Goal: Task Accomplishment & Management: Use online tool/utility

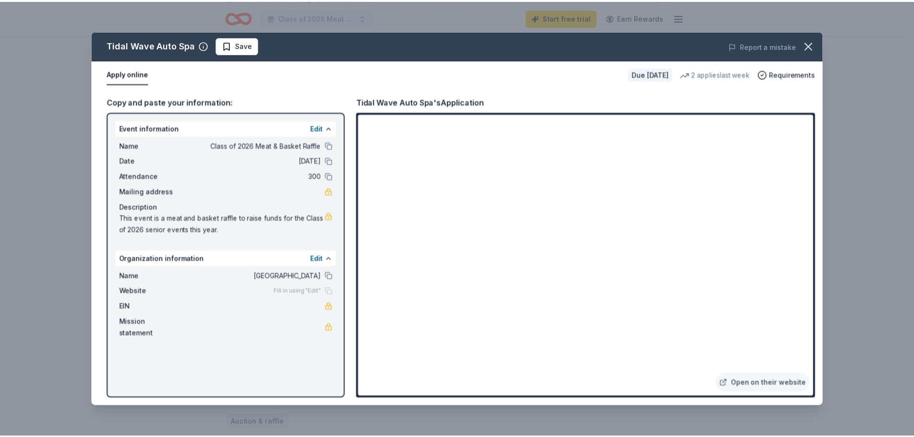
scroll to position [0, 829]
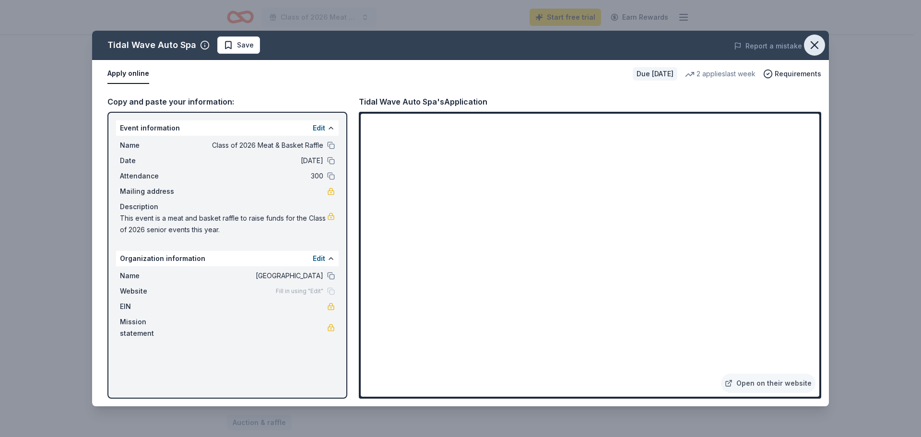
click at [818, 44] on icon "button" at bounding box center [814, 44] width 13 height 13
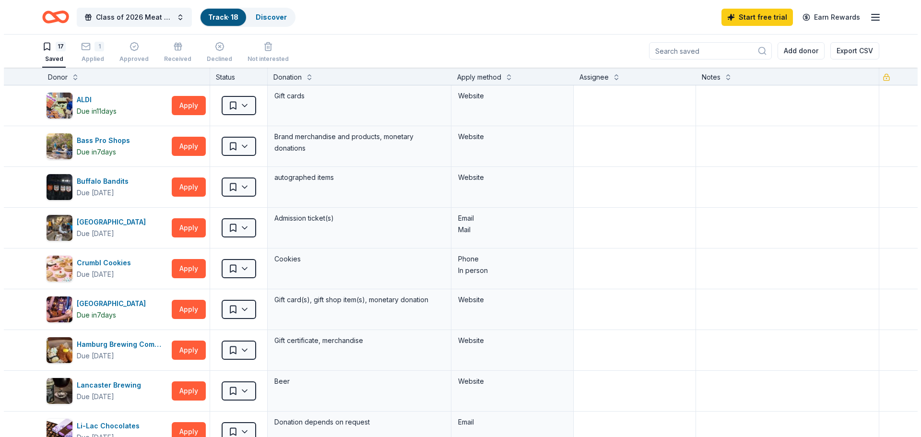
scroll to position [522, 0]
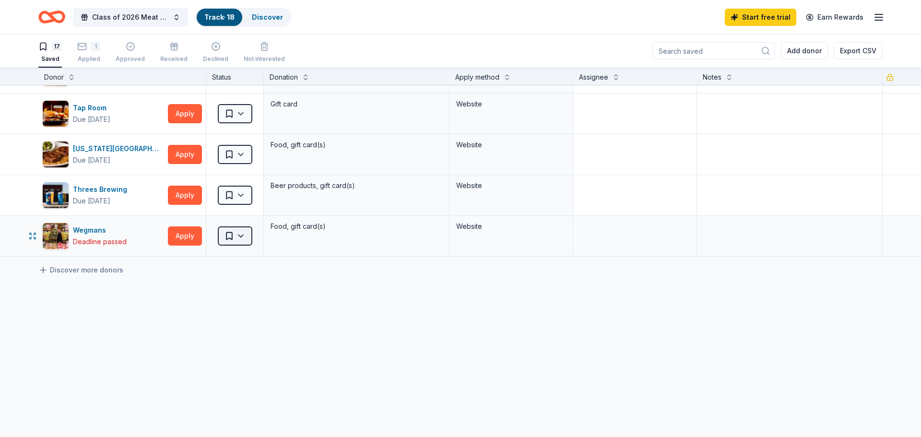
click at [237, 237] on html "10% Class of 2026 Meat & Basket Raffle Track · 18 Discover Start free trial Ear…" at bounding box center [460, 218] width 921 height 437
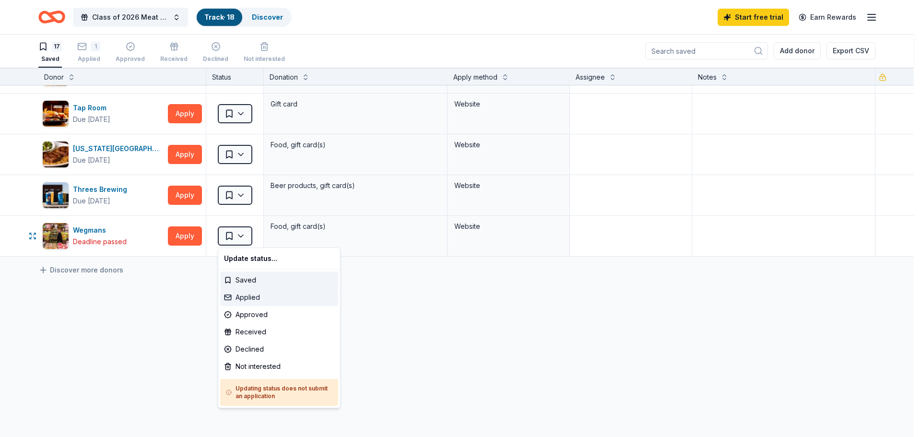
click at [246, 300] on div "Applied" at bounding box center [279, 297] width 118 height 17
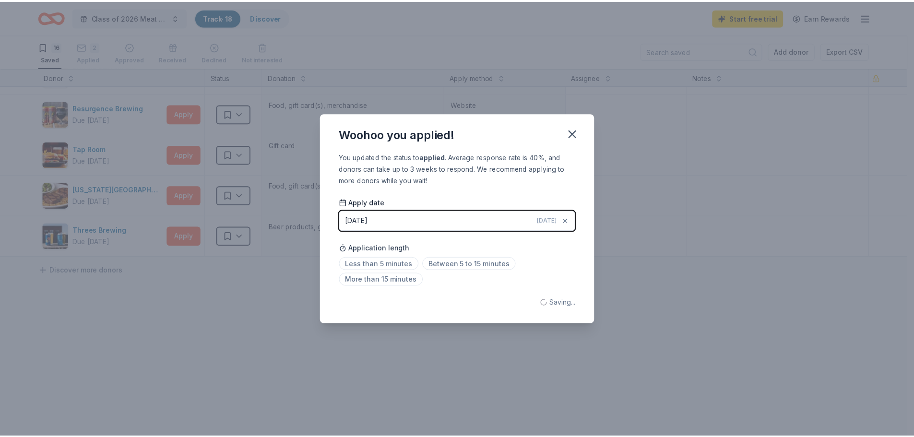
scroll to position [481, 0]
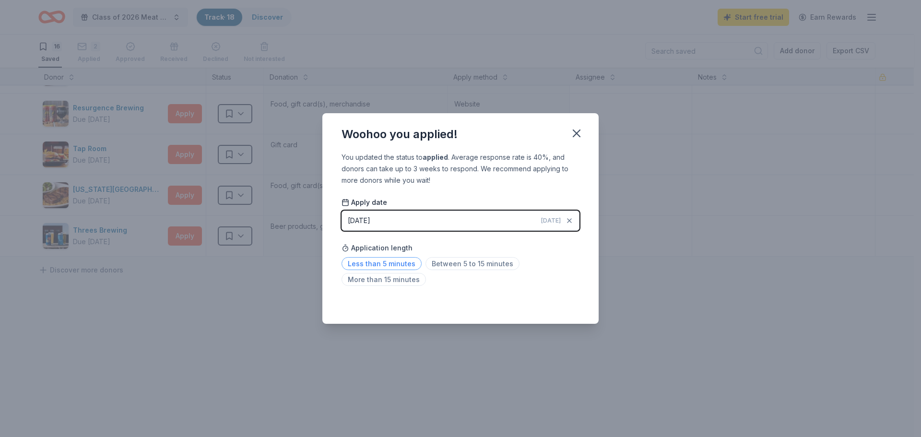
click at [381, 265] on span "Less than 5 minutes" at bounding box center [382, 263] width 80 height 13
click at [581, 134] on icon "button" at bounding box center [576, 133] width 13 height 13
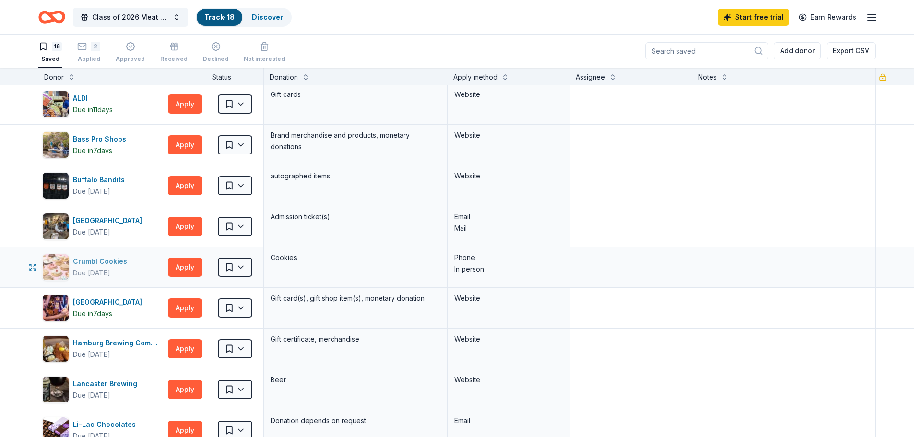
scroll to position [0, 0]
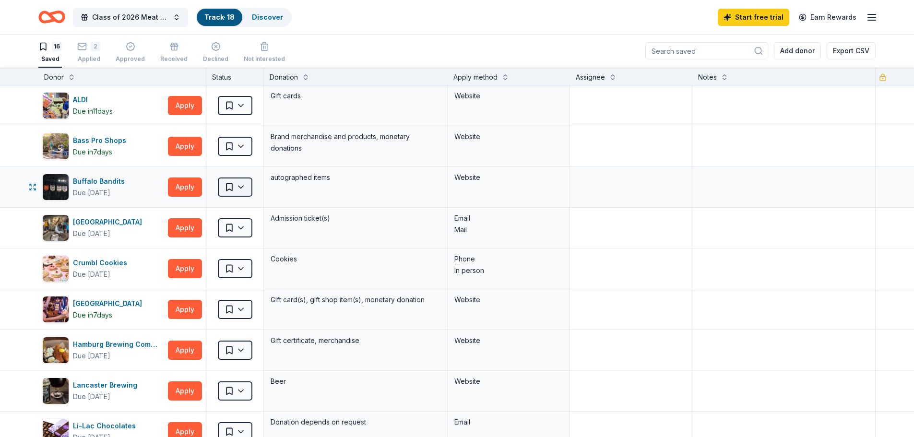
click at [235, 184] on html "10% Class of 2026 Meat & Basket Raffle Track · 18 Discover Start free trial Ear…" at bounding box center [457, 218] width 914 height 437
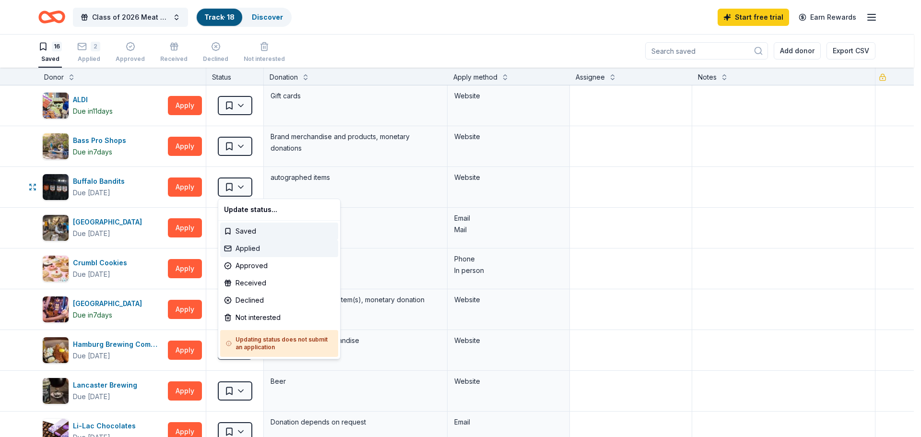
click at [247, 249] on div "Applied" at bounding box center [279, 248] width 118 height 17
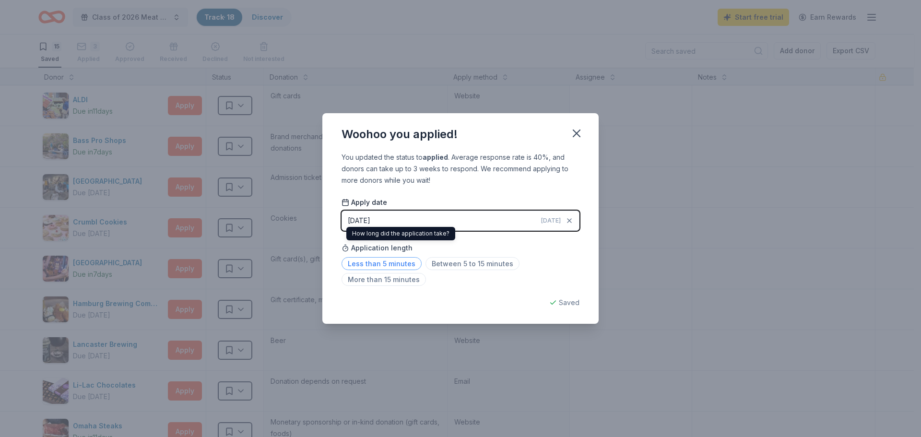
click at [365, 264] on span "Less than 5 minutes" at bounding box center [382, 263] width 80 height 13
drag, startPoint x: 581, startPoint y: 134, endPoint x: 552, endPoint y: 139, distance: 29.7
click at [581, 134] on icon "button" at bounding box center [576, 133] width 13 height 13
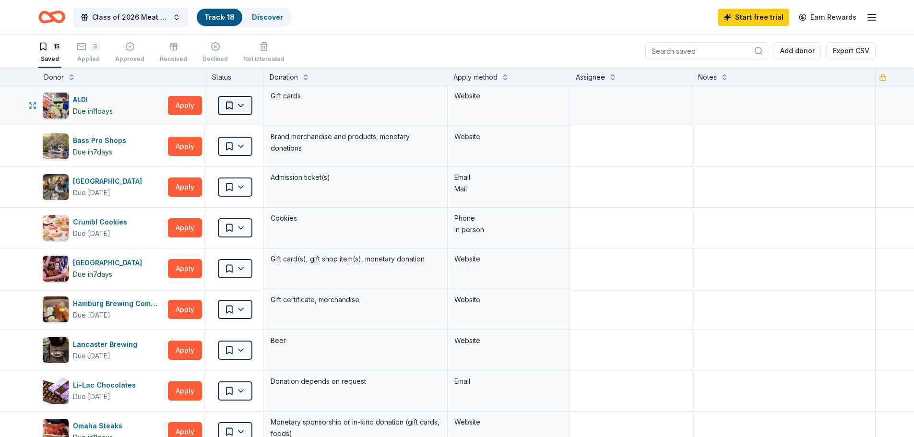
click at [242, 107] on html "10% Class of 2026 Meat & Basket Raffle Track · 18 Discover Start free trial Ear…" at bounding box center [457, 218] width 914 height 437
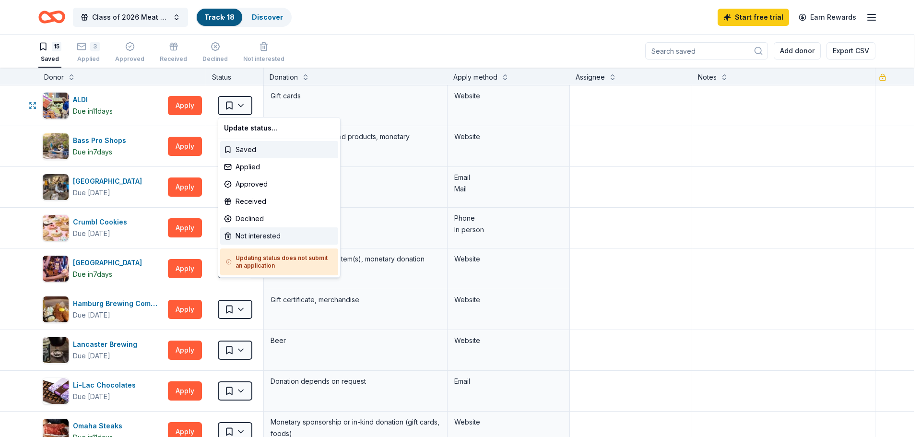
click at [273, 239] on div "Not interested" at bounding box center [279, 235] width 118 height 17
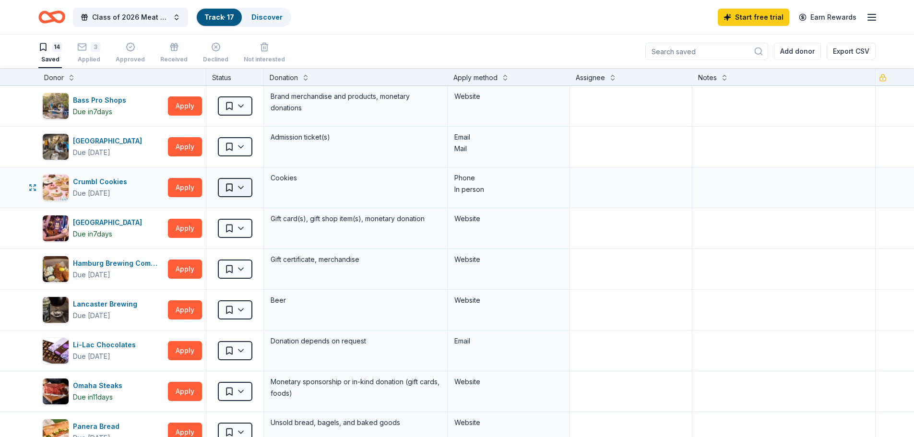
click at [244, 191] on html "10% Class of 2026 Meat & Basket Raffle Track · 17 Discover Start free trial Ear…" at bounding box center [457, 218] width 914 height 437
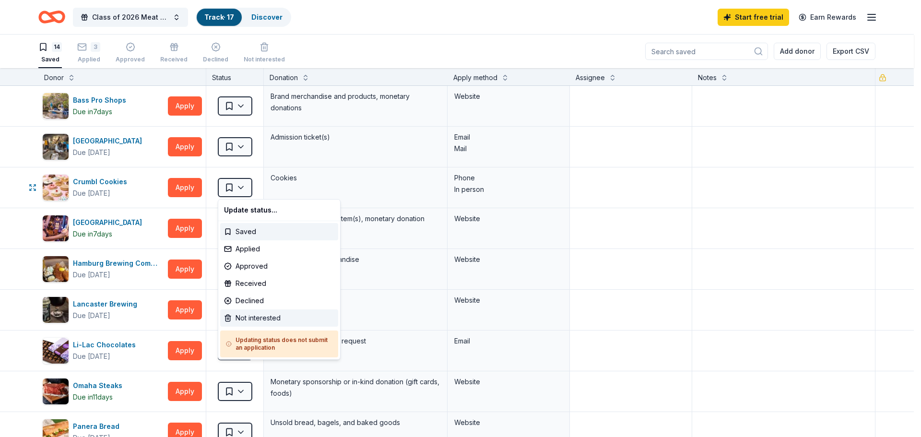
click at [260, 321] on div "Not interested" at bounding box center [279, 317] width 118 height 17
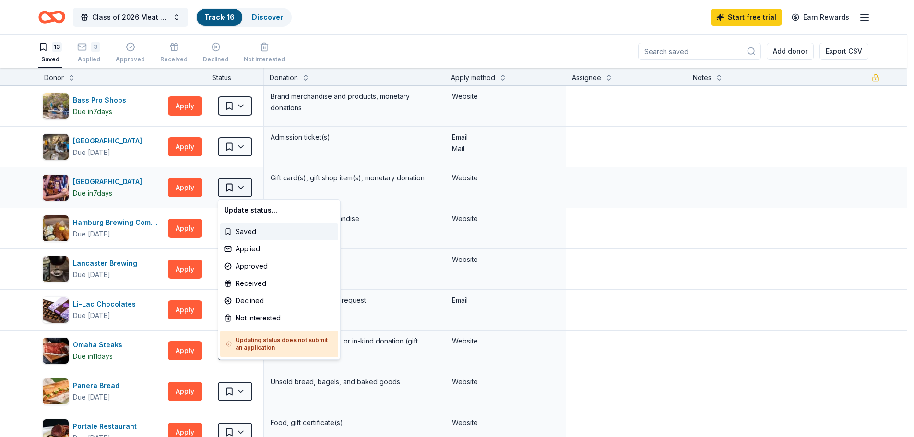
click at [243, 190] on html "10% Class of 2026 Meat & Basket Raffle Track · 16 Discover Start free trial Ear…" at bounding box center [457, 218] width 914 height 437
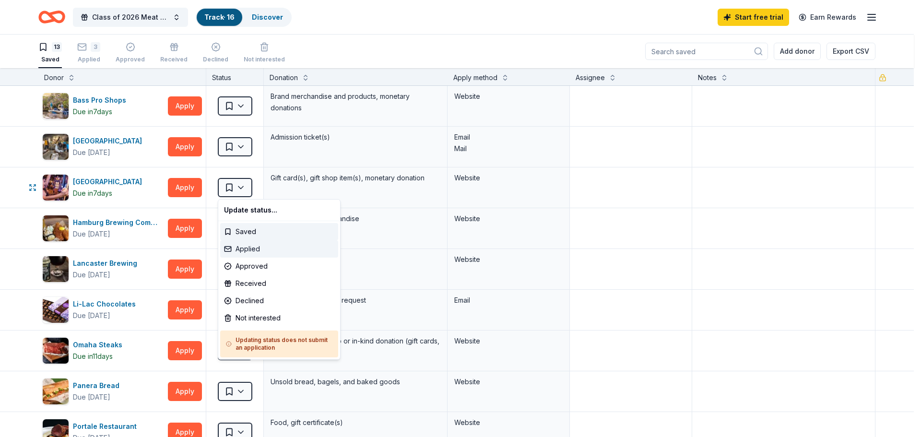
click at [252, 251] on div "Applied" at bounding box center [279, 248] width 118 height 17
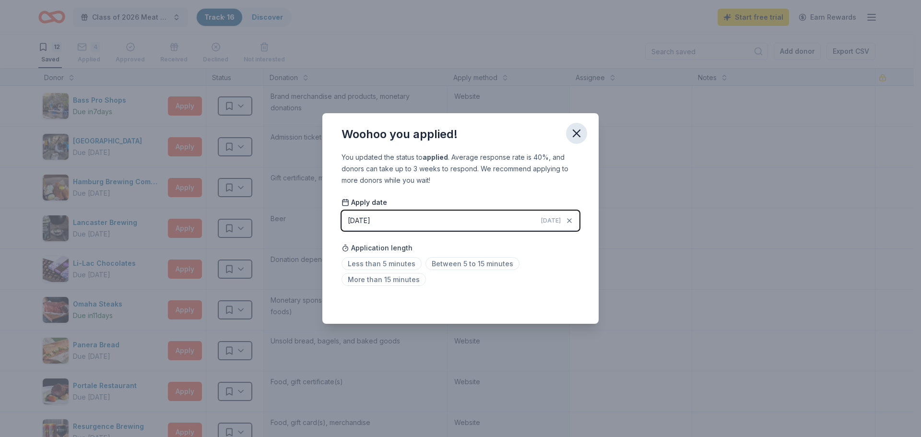
click at [575, 134] on icon "button" at bounding box center [576, 133] width 13 height 13
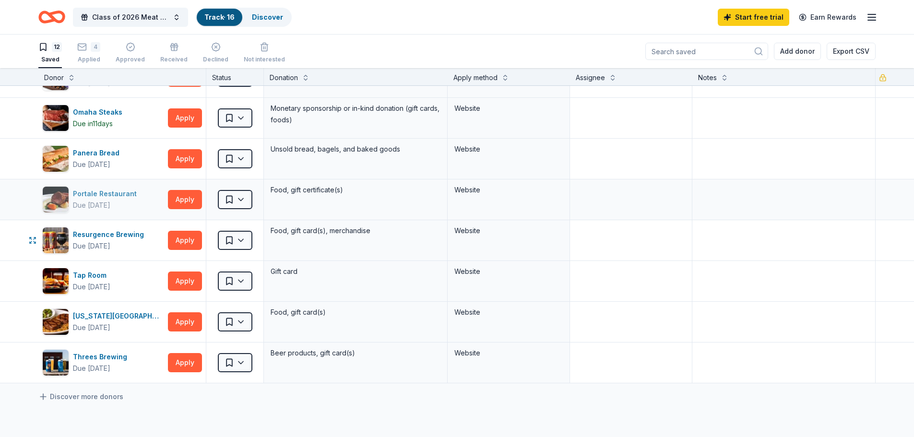
scroll to position [144, 0]
